Goal: Transaction & Acquisition: Purchase product/service

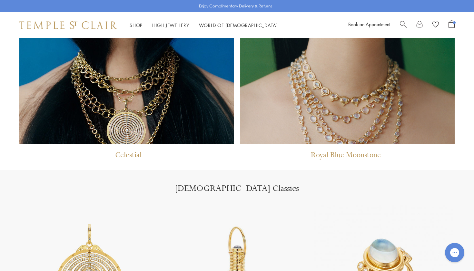
click at [152, 193] on h1 "[DEMOGRAPHIC_DATA] Classics" at bounding box center [237, 188] width 422 height 11
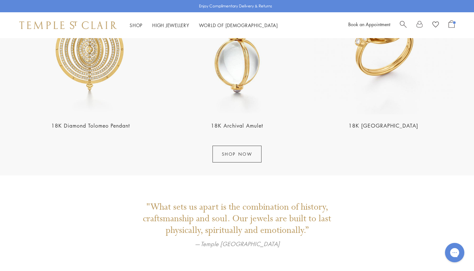
scroll to position [775, 0]
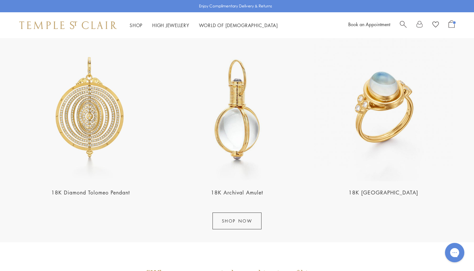
click at [452, 23] on span "Open Shopping Bag" at bounding box center [452, 23] width 6 height 7
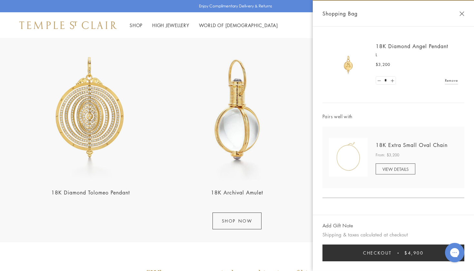
click at [355, 252] on button "Checkout $4,900" at bounding box center [393, 252] width 142 height 17
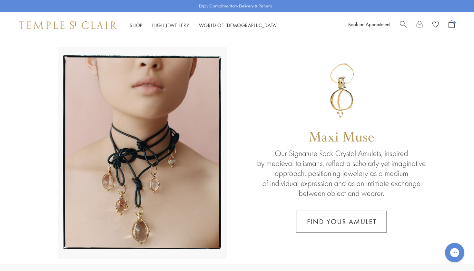
click at [450, 25] on span "Open Shopping Bag" at bounding box center [452, 23] width 6 height 7
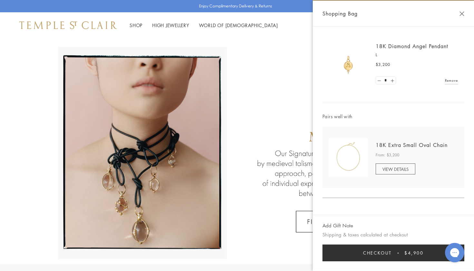
click at [363, 254] on span "Checkout" at bounding box center [377, 252] width 29 height 7
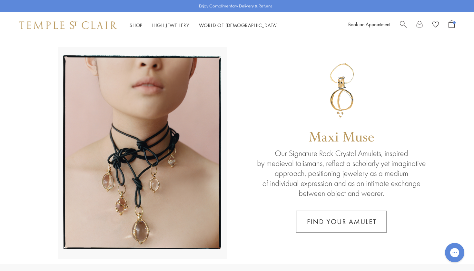
click at [453, 25] on span "Open Shopping Bag" at bounding box center [452, 23] width 6 height 7
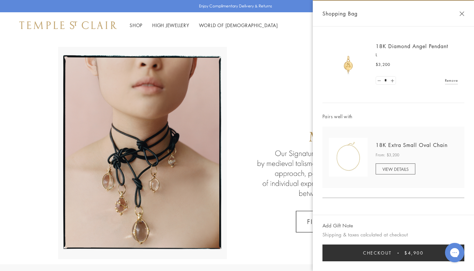
click at [352, 63] on img at bounding box center [348, 64] width 39 height 39
click at [411, 46] on link "18K Diamond Angel Pendant" at bounding box center [412, 46] width 73 height 7
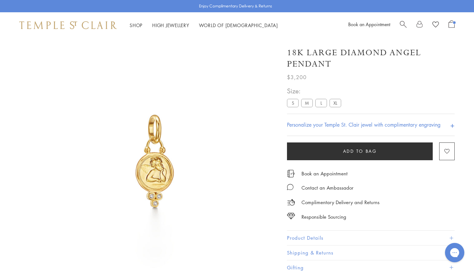
scroll to position [38, 0]
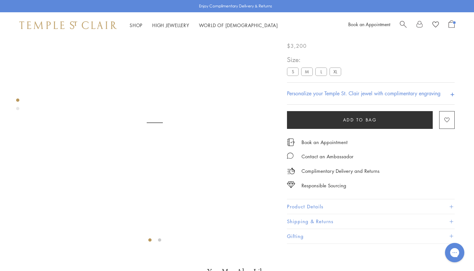
click at [161, 127] on img at bounding box center [154, 138] width 245 height 245
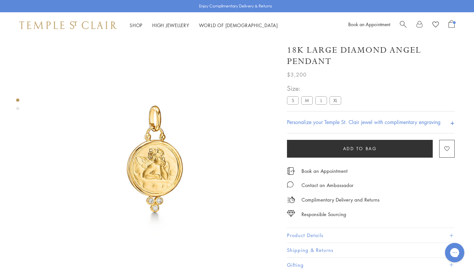
scroll to position [0, 0]
click at [453, 23] on span "Open Shopping Bag" at bounding box center [452, 23] width 6 height 7
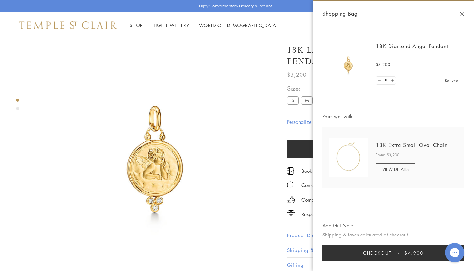
click at [348, 153] on img at bounding box center [348, 157] width 39 height 39
click at [384, 144] on link "18K Extra Small Oval Chain" at bounding box center [412, 144] width 72 height 7
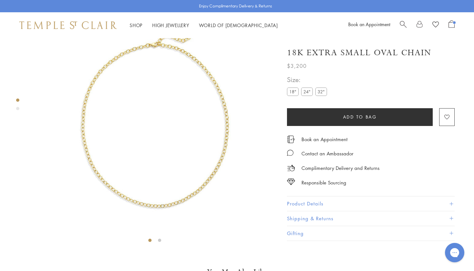
scroll to position [38, 0]
click at [453, 24] on span "Open Shopping Bag" at bounding box center [452, 23] width 6 height 7
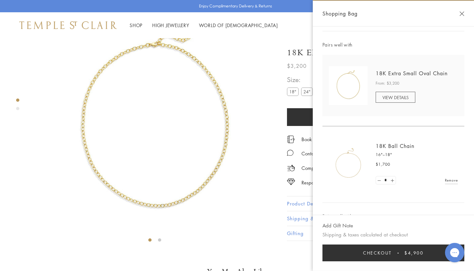
scroll to position [75, 0]
click at [386, 139] on h2 "18K Ball Chain" at bounding box center [417, 142] width 82 height 7
click at [384, 145] on div "18K Ball Chain 16"–18" $1,700 * Remove" at bounding box center [413, 161] width 90 height 44
click at [358, 166] on img at bounding box center [348, 160] width 39 height 39
click at [385, 143] on link "18K Ball Chain" at bounding box center [395, 142] width 39 height 7
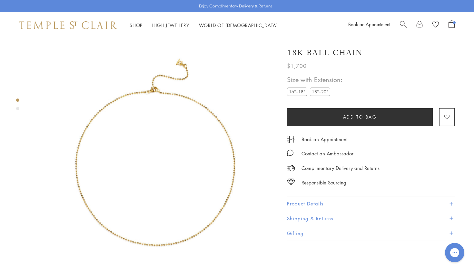
click at [450, 24] on span "Open Shopping Bag" at bounding box center [452, 23] width 6 height 7
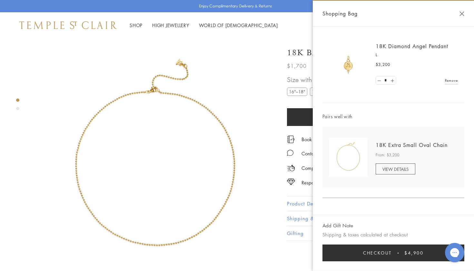
click at [366, 255] on span "Checkout" at bounding box center [377, 252] width 29 height 7
